Goal: Task Accomplishment & Management: Manage account settings

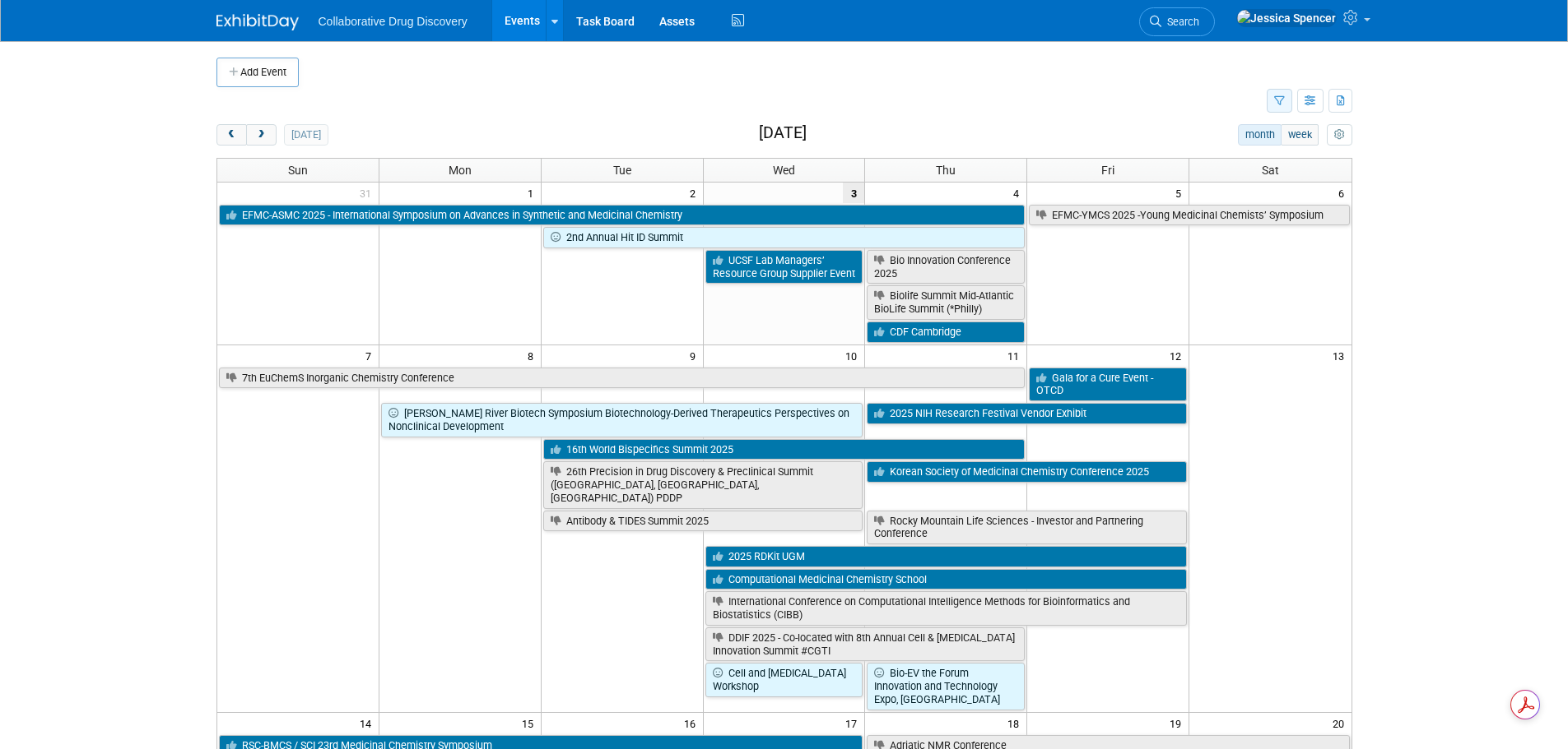
click at [1280, 102] on icon "button" at bounding box center [1279, 101] width 11 height 11
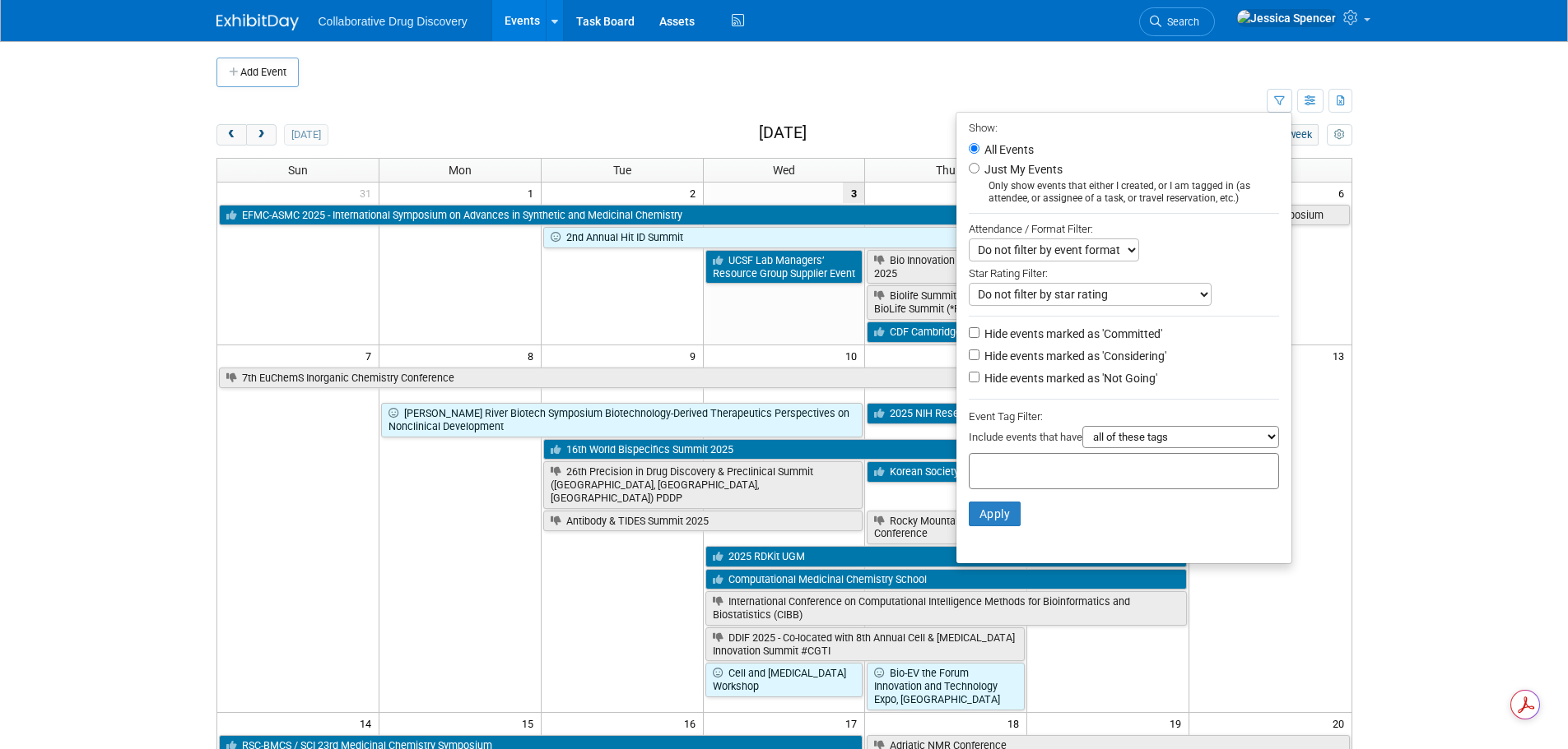
click at [982, 379] on label "Hide events marked as 'Not Going'" at bounding box center [1070, 378] width 177 height 16
click at [980, 379] on input "Hide events marked as 'Not Going'" at bounding box center [974, 377] width 11 height 11
checkbox input "true"
click at [1005, 477] on input "text" at bounding box center [1041, 468] width 131 height 16
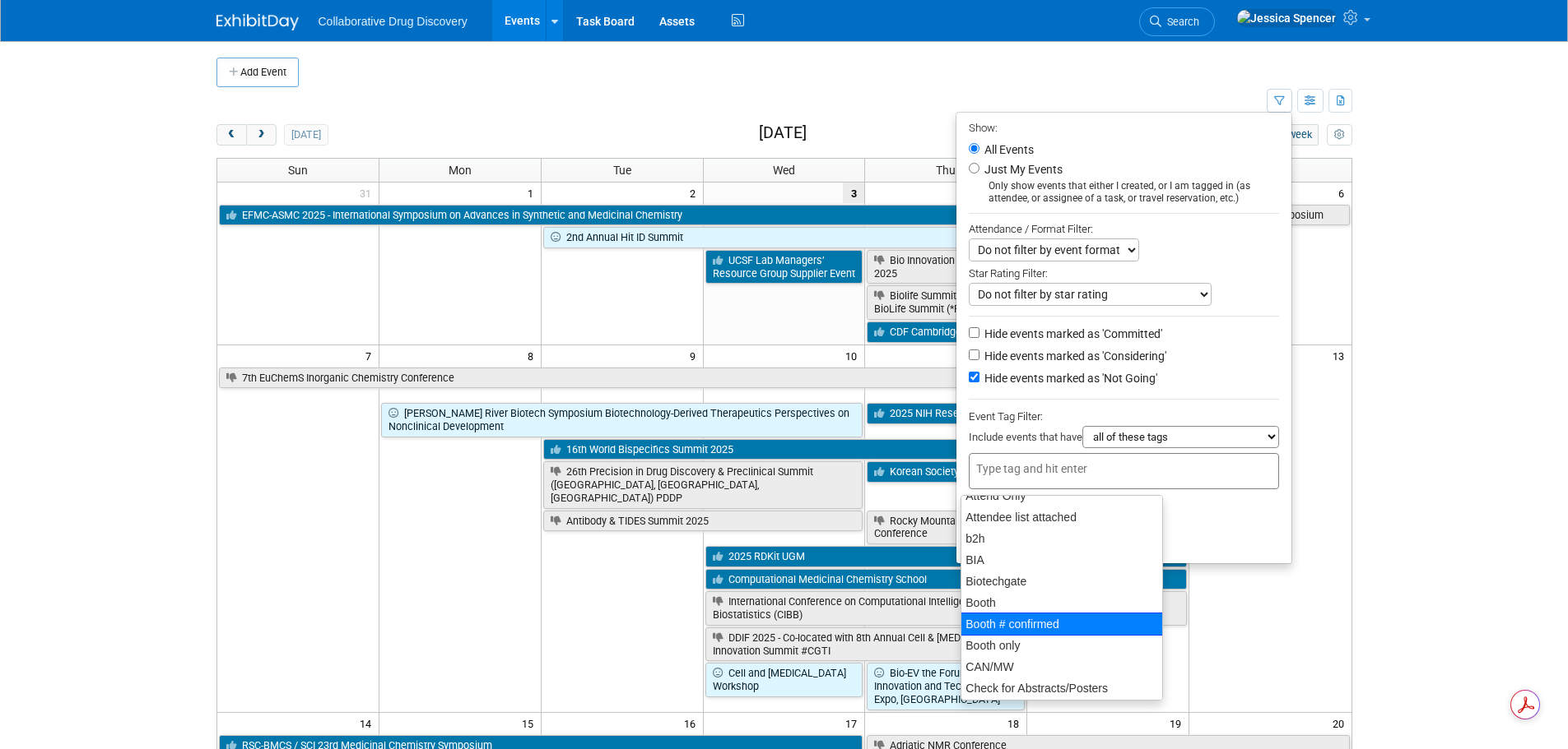
scroll to position [246, 0]
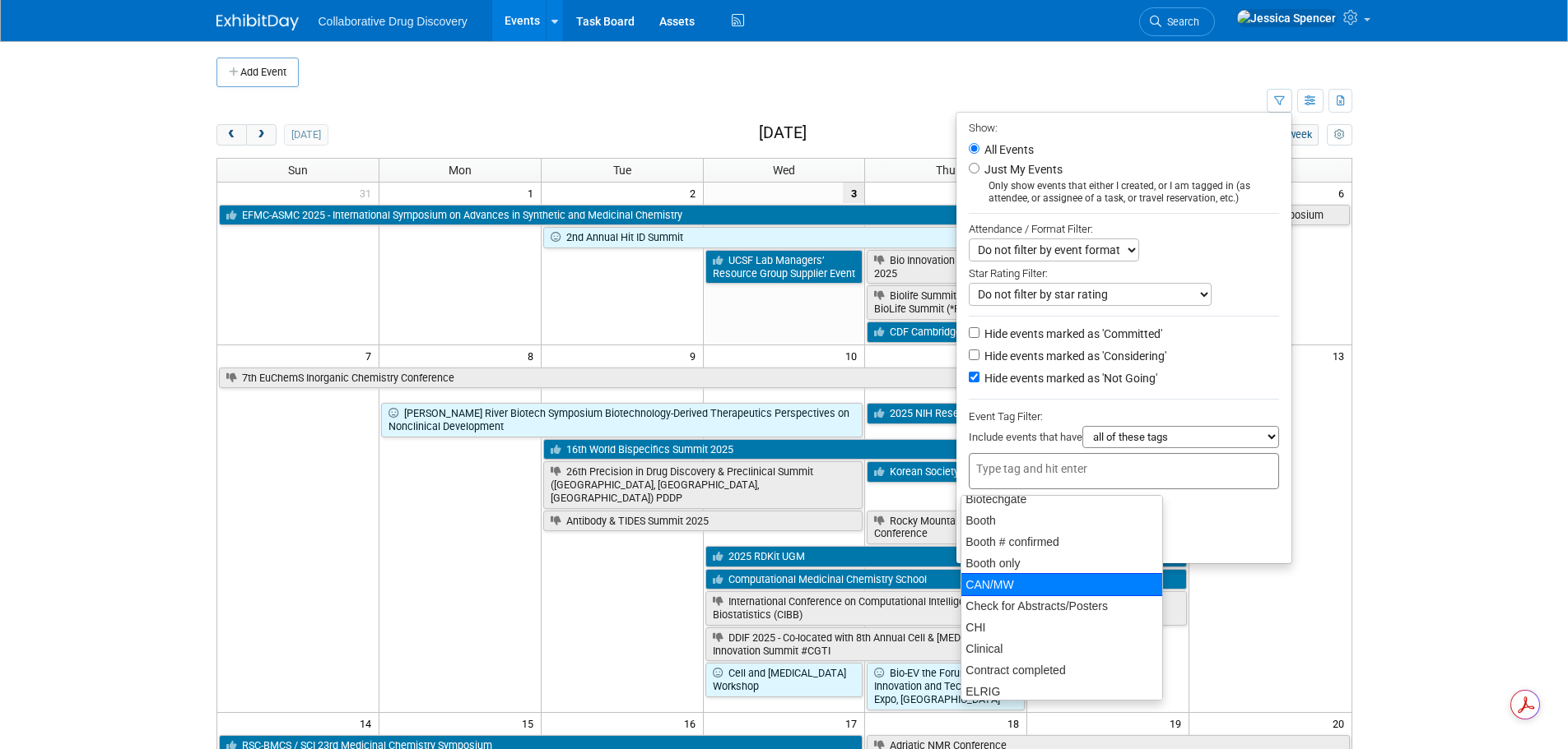
click at [1012, 579] on div "CAN/MW" at bounding box center [1062, 585] width 203 height 23
type input "CAN/MW"
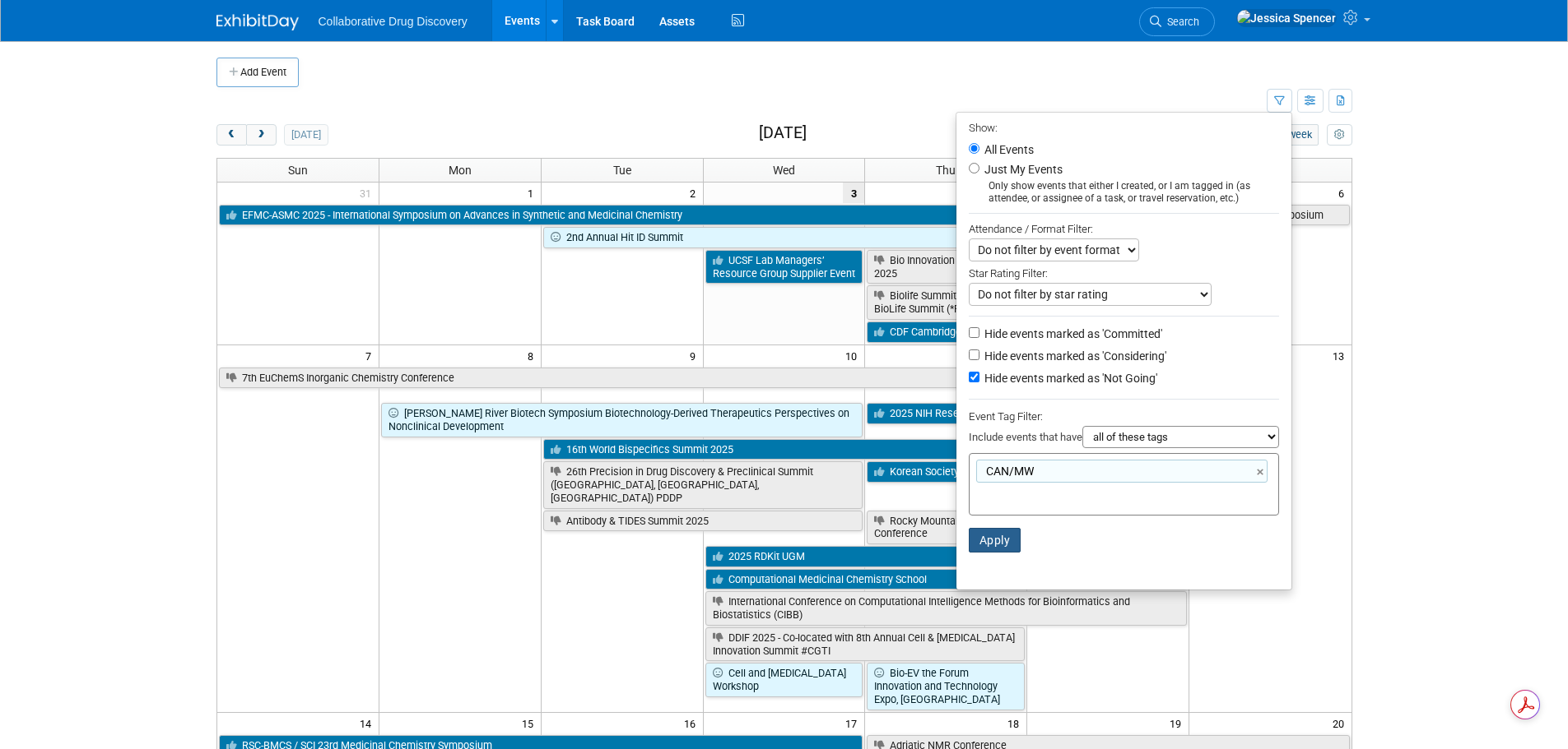
click at [995, 540] on button "Apply" at bounding box center [995, 541] width 53 height 25
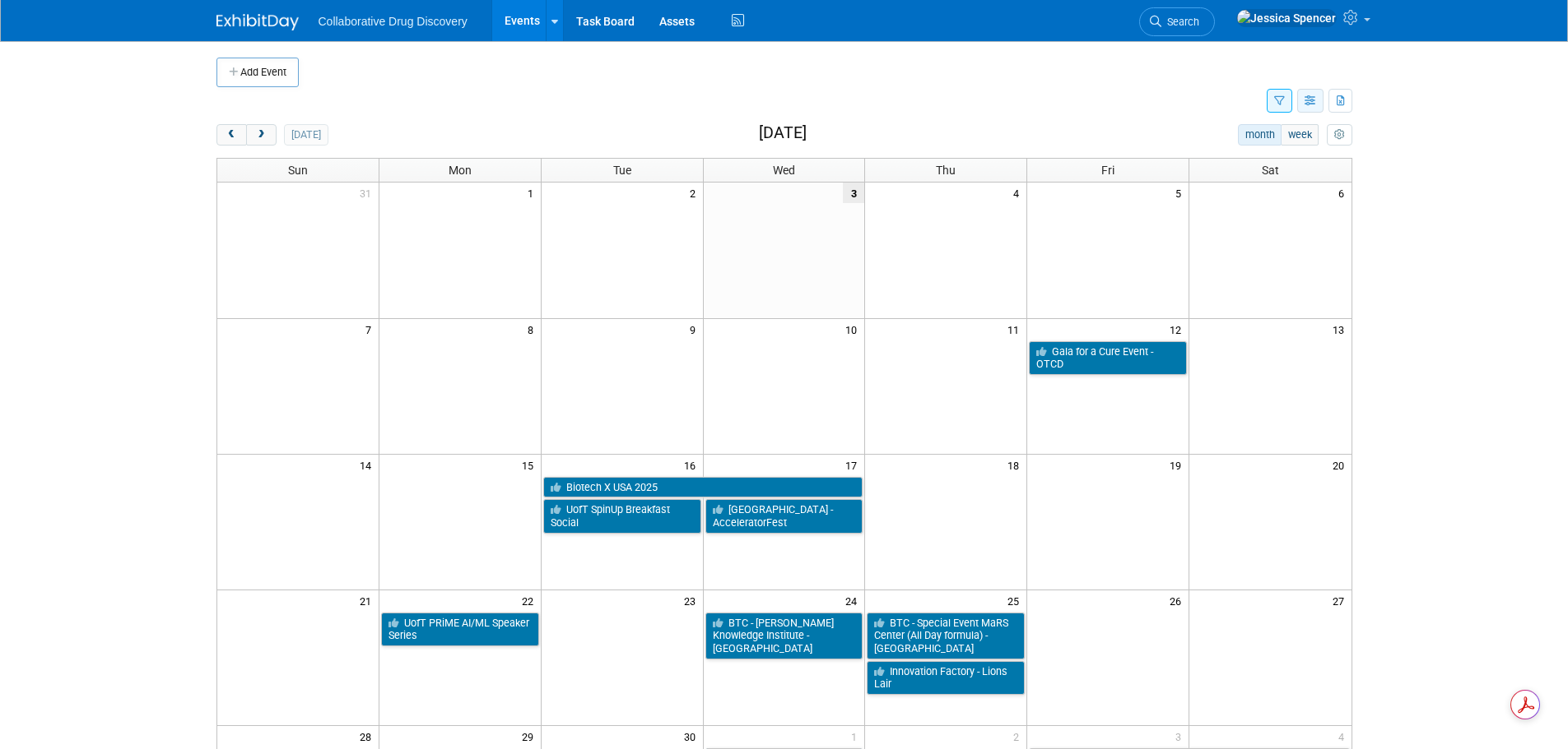
click at [1309, 105] on icon "button" at bounding box center [1311, 101] width 12 height 11
click at [1241, 149] on link "List View" at bounding box center [1242, 158] width 138 height 23
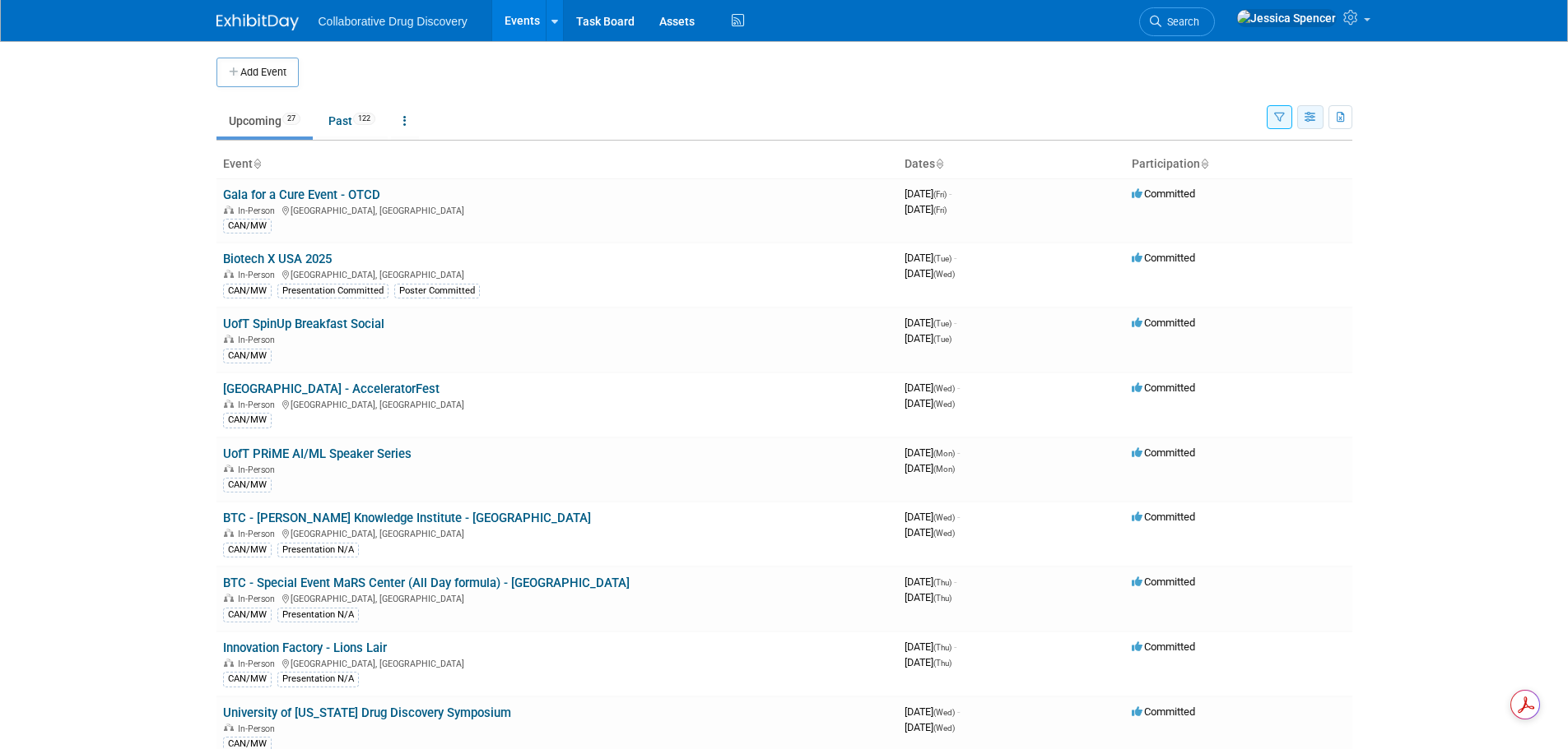
click at [1313, 119] on icon "button" at bounding box center [1311, 118] width 12 height 11
click at [1260, 193] on link "Detail View" at bounding box center [1242, 199] width 138 height 23
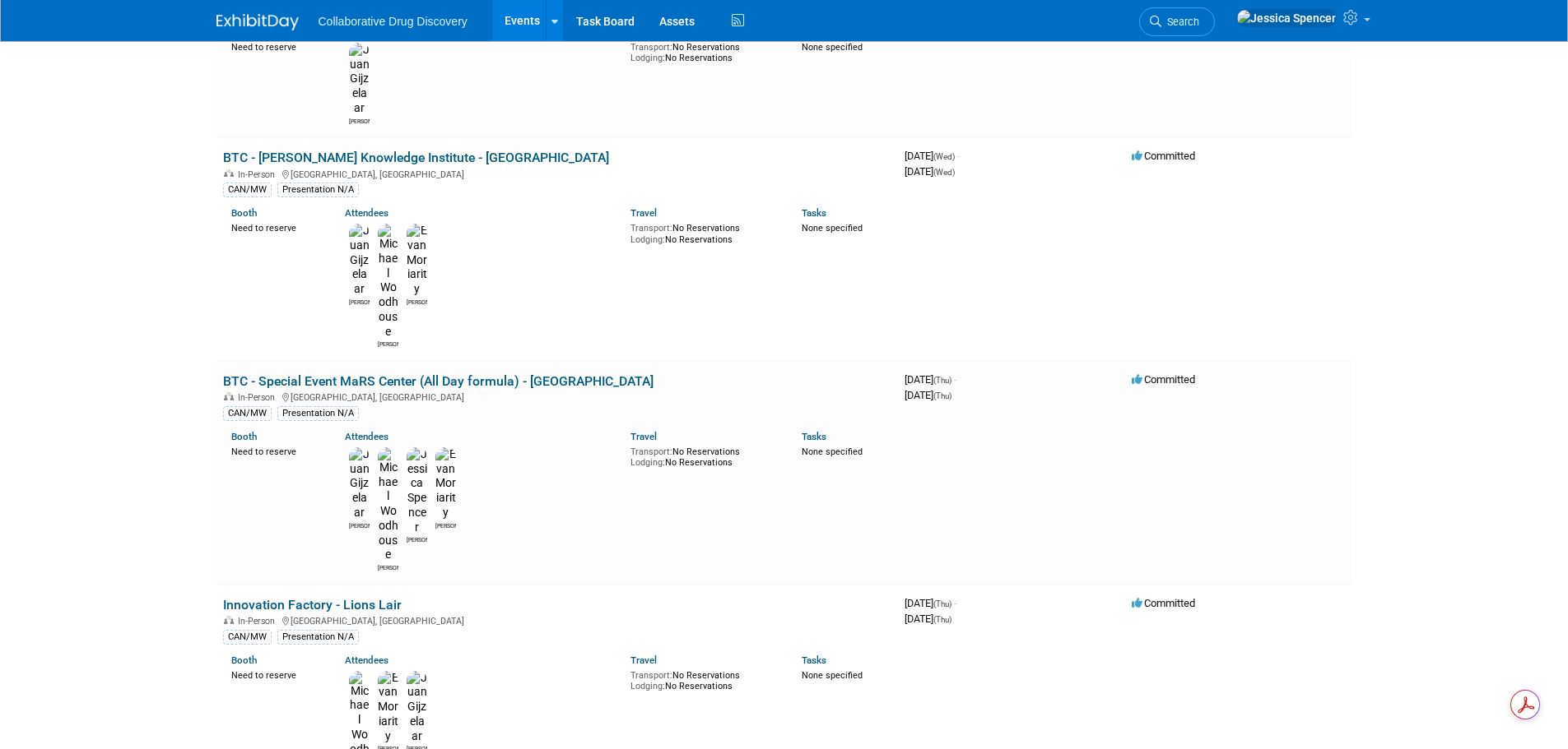
scroll to position [1152, 0]
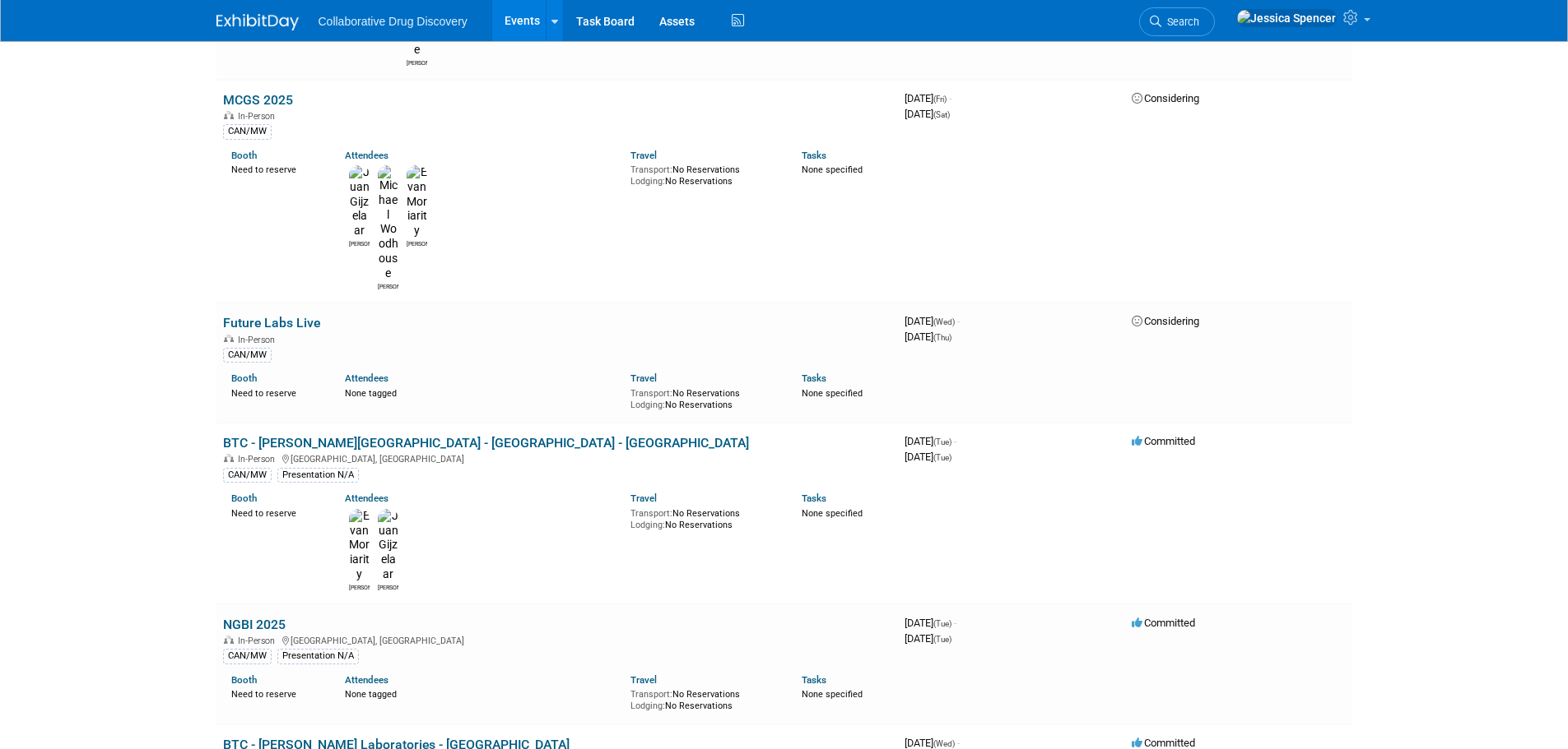
scroll to position [2057, 0]
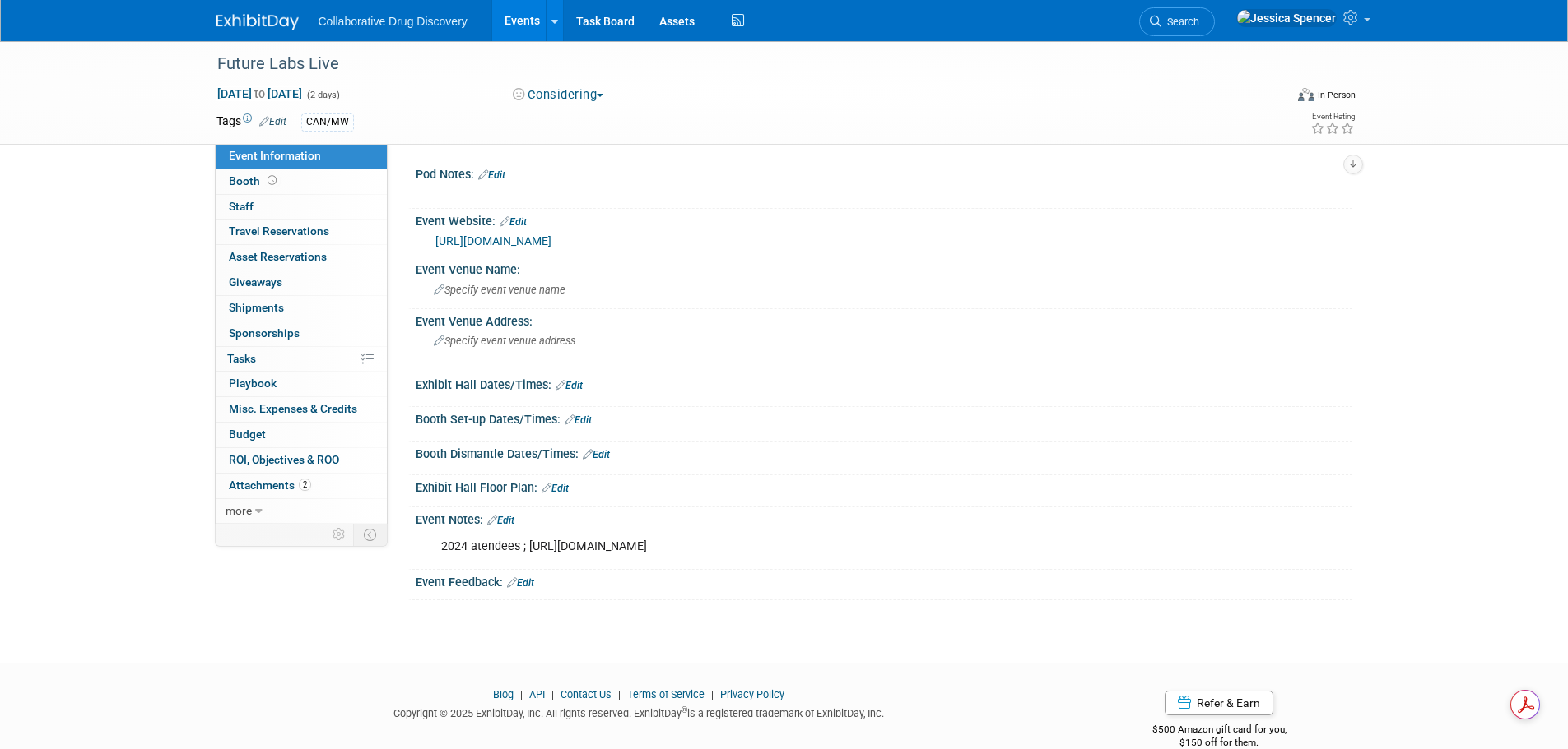
click at [552, 240] on link "https://www.terrapinn.com/conference/future-labs-live-usa/index.stm" at bounding box center [493, 241] width 116 height 13
click at [604, 96] on span "button" at bounding box center [600, 95] width 7 height 3
click at [582, 166] on link "Not Going" at bounding box center [573, 168] width 131 height 23
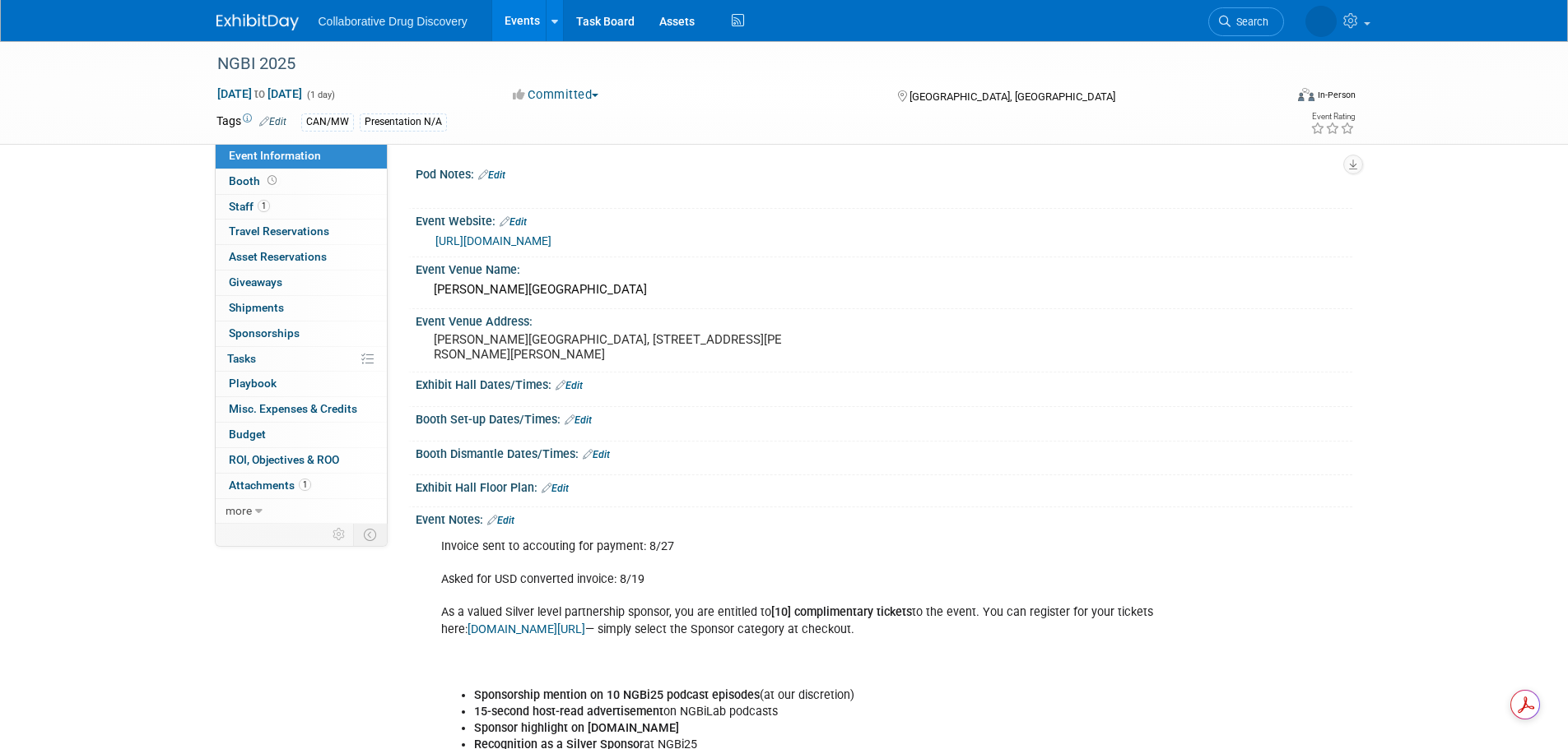
click at [475, 235] on link "[URL][DOMAIN_NAME]" at bounding box center [493, 241] width 116 height 13
